Goal: Task Accomplishment & Management: Manage account settings

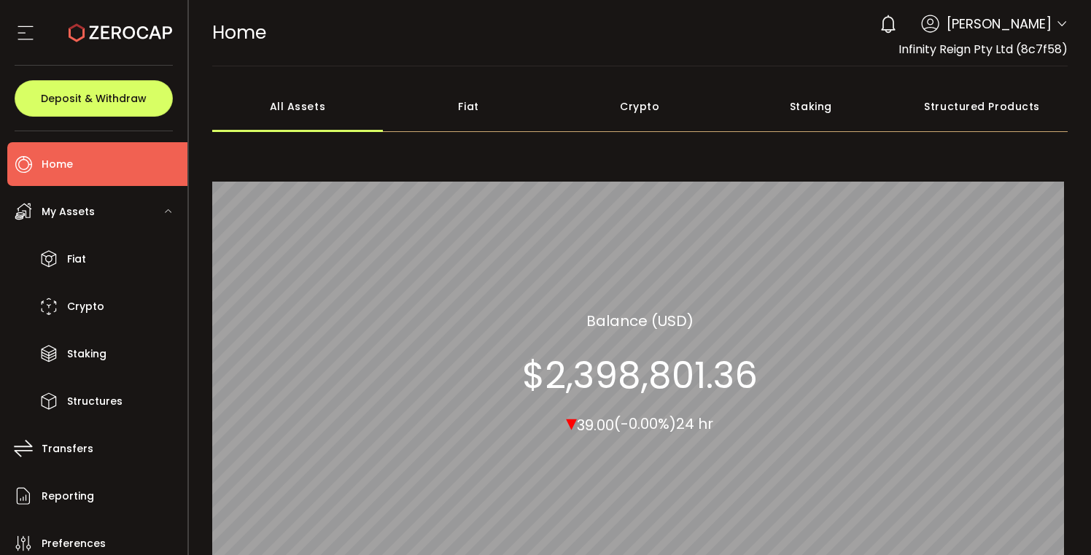
click at [1048, 29] on div "0 [PERSON_NAME] Account Infinity Reign Pty Ltd (8c7f58) Revolution Tech Pty Ltd…" at bounding box center [969, 24] width 195 height 32
click at [1056, 27] on icon at bounding box center [1062, 24] width 12 height 12
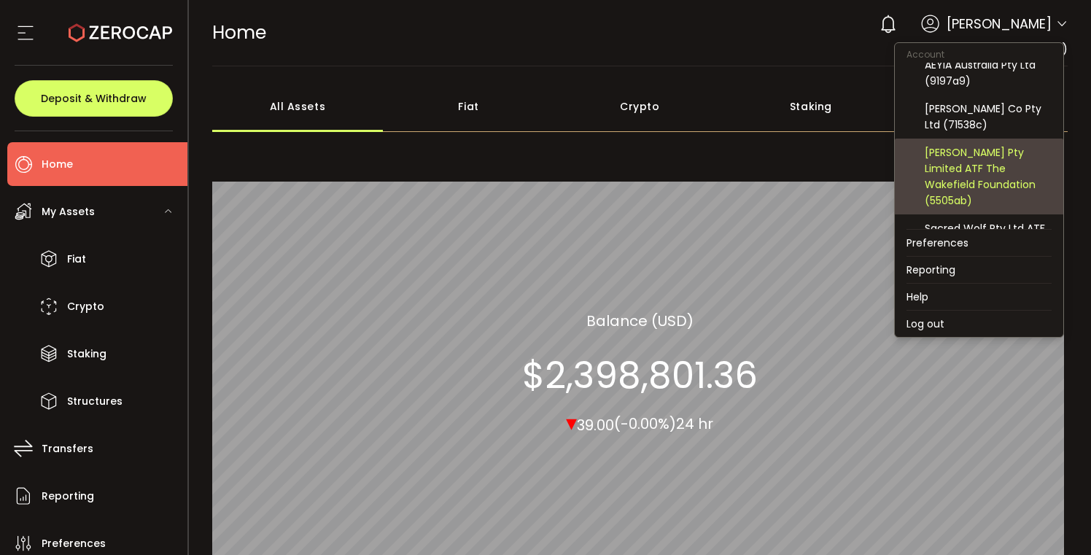
scroll to position [101, 0]
click at [1005, 151] on div "[PERSON_NAME] Pty Limited ATF The Wakefield Foundation (5505ab)" at bounding box center [987, 175] width 127 height 64
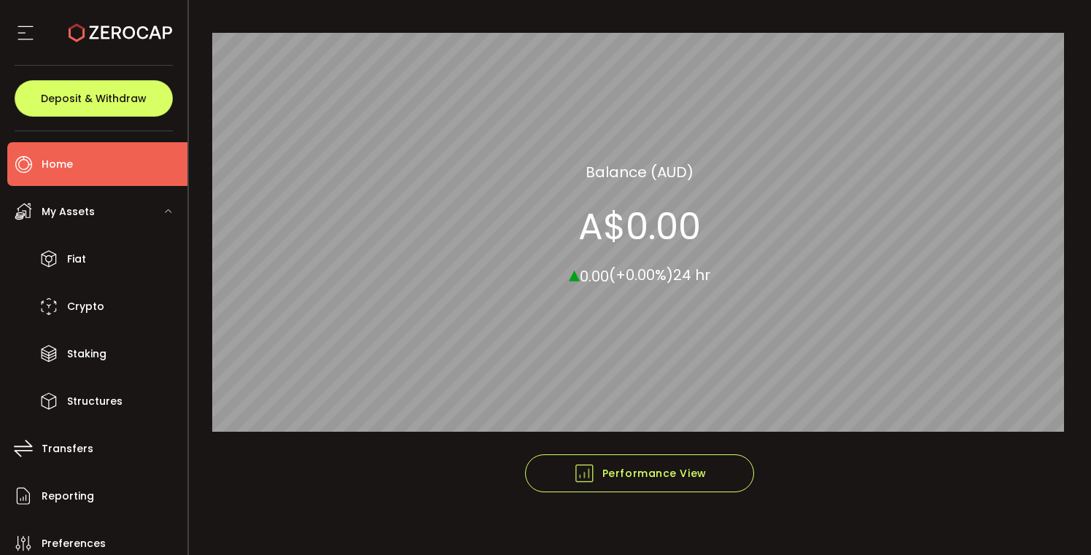
scroll to position [0, 0]
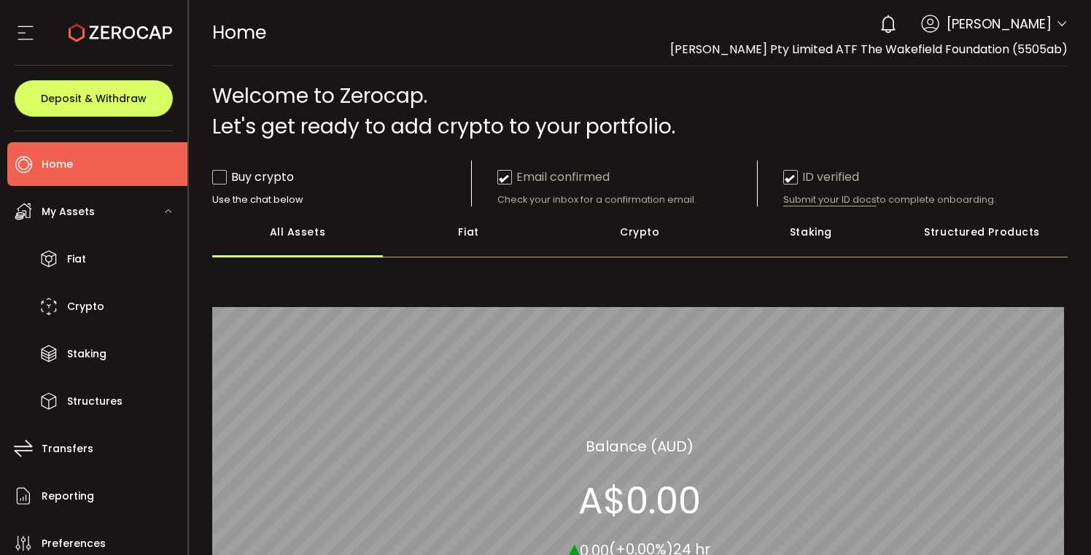
click at [1056, 26] on icon at bounding box center [1062, 24] width 12 height 12
click at [1058, 21] on icon at bounding box center [1062, 24] width 12 height 12
click at [1060, 23] on icon at bounding box center [1062, 24] width 12 height 12
click at [1056, 23] on icon at bounding box center [1062, 24] width 12 height 12
click at [991, 27] on span "[PERSON_NAME]" at bounding box center [998, 24] width 105 height 20
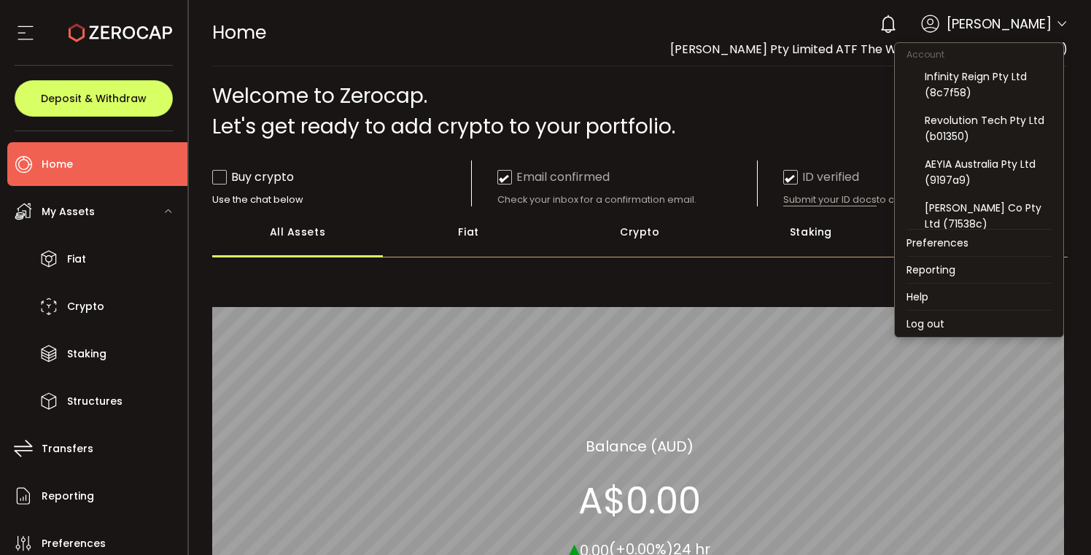
click at [1056, 23] on icon at bounding box center [1062, 24] width 12 height 12
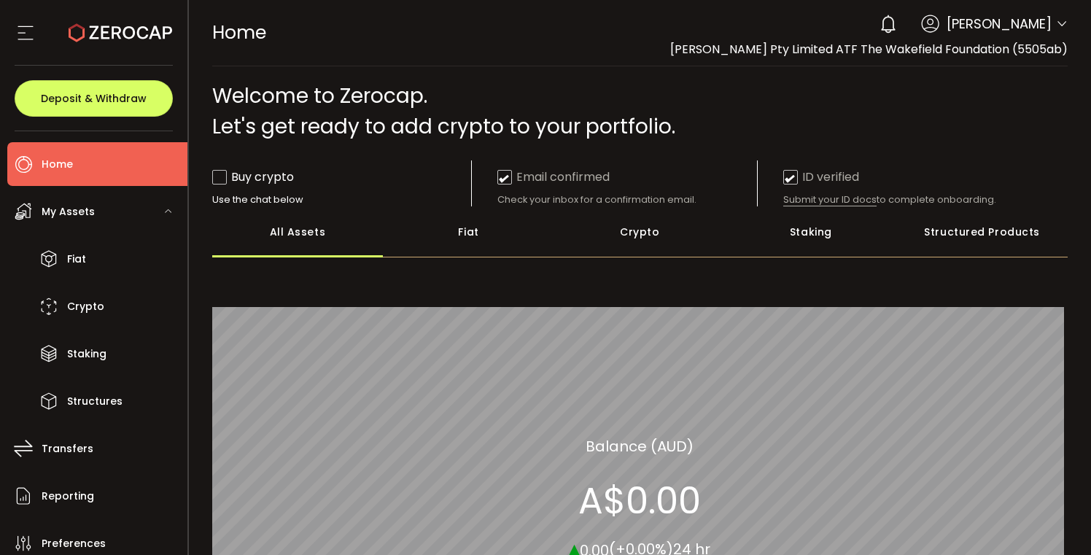
click at [1056, 26] on icon at bounding box center [1062, 24] width 12 height 12
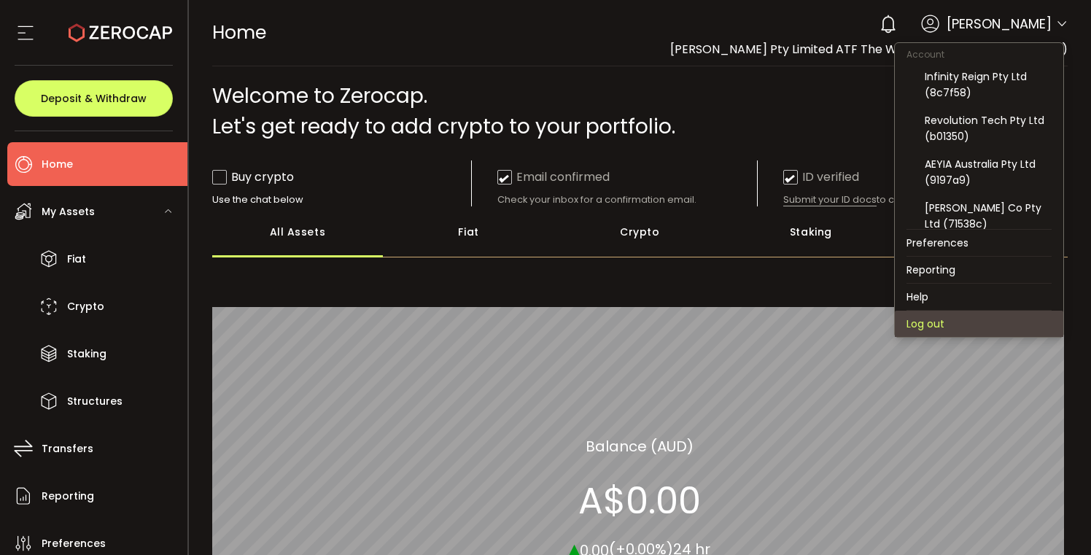
click at [939, 321] on li "Log out" at bounding box center [978, 324] width 168 height 26
